Goal: Check status

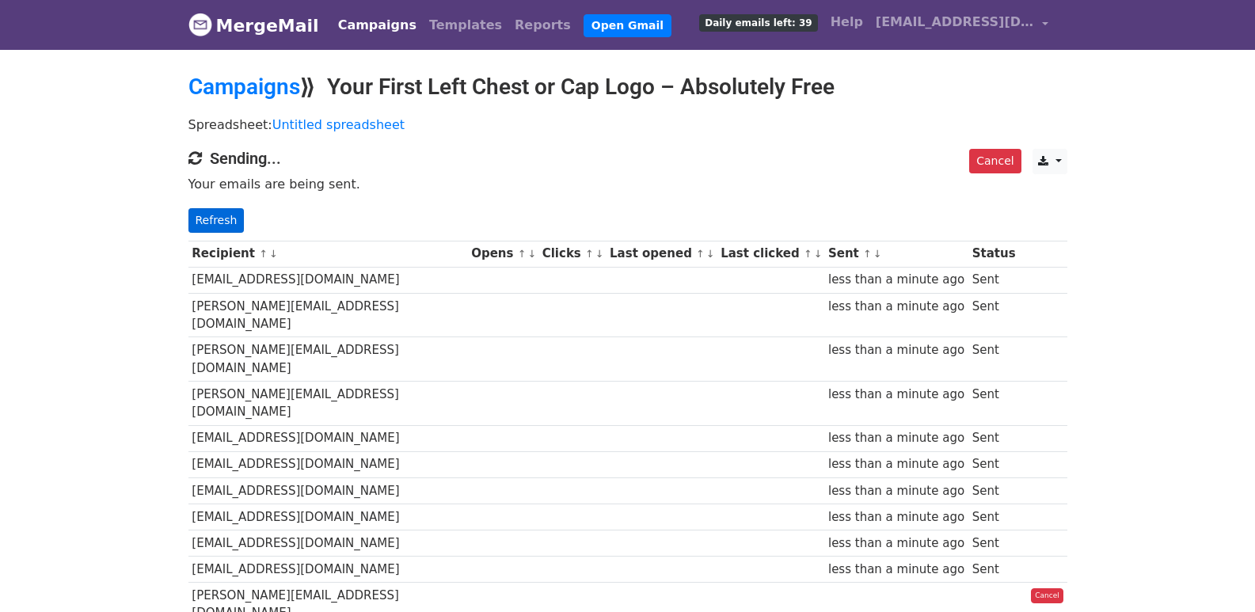
drag, startPoint x: 240, startPoint y: 224, endPoint x: 226, endPoint y: 226, distance: 13.5
click at [239, 224] on p "Refresh" at bounding box center [627, 220] width 879 height 25
drag, startPoint x: 226, startPoint y: 226, endPoint x: 255, endPoint y: 256, distance: 41.4
click at [226, 227] on link "Refresh" at bounding box center [216, 220] width 56 height 25
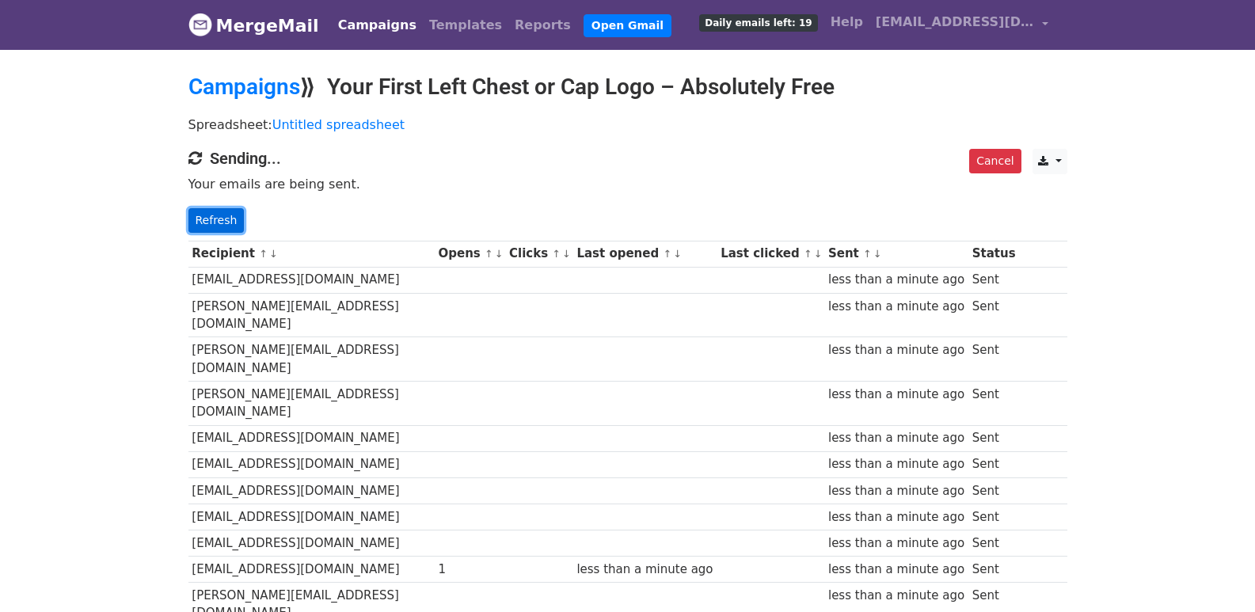
click at [214, 222] on link "Refresh" at bounding box center [216, 220] width 56 height 25
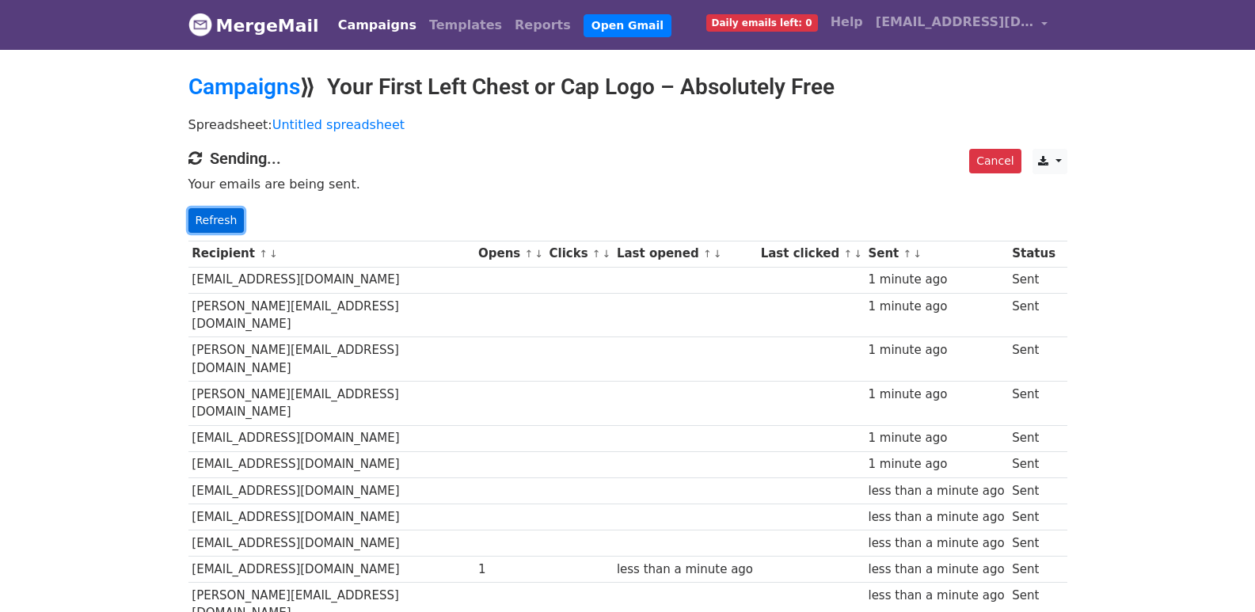
click at [219, 208] on link "Refresh" at bounding box center [216, 220] width 56 height 25
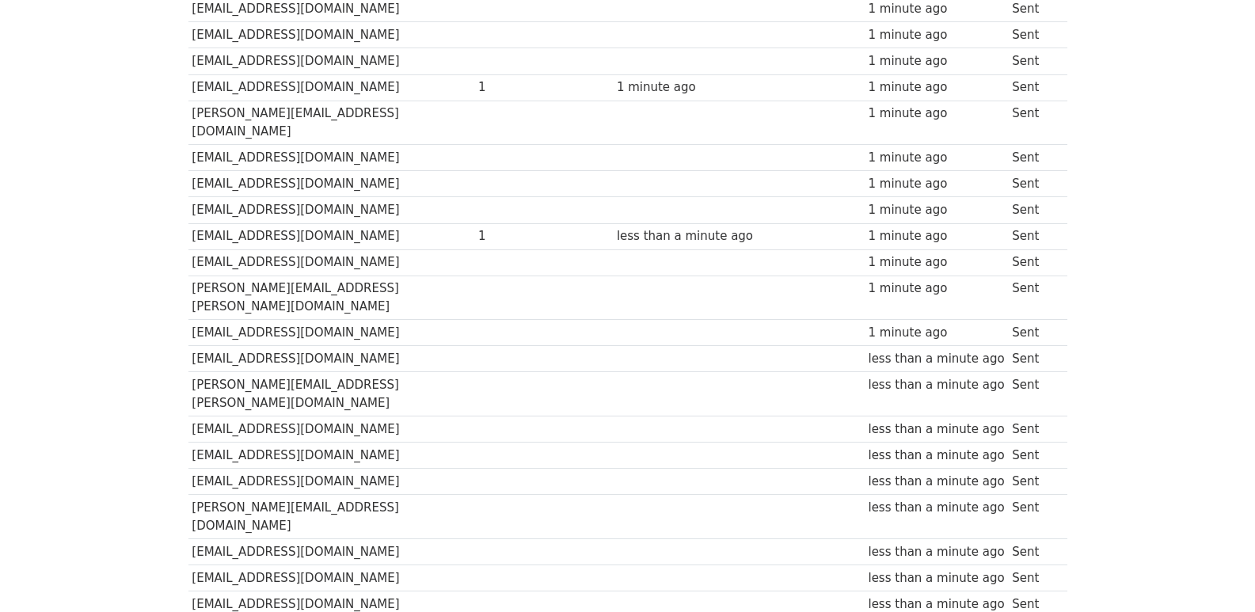
scroll to position [1102, 0]
